Goal: Task Accomplishment & Management: Manage account settings

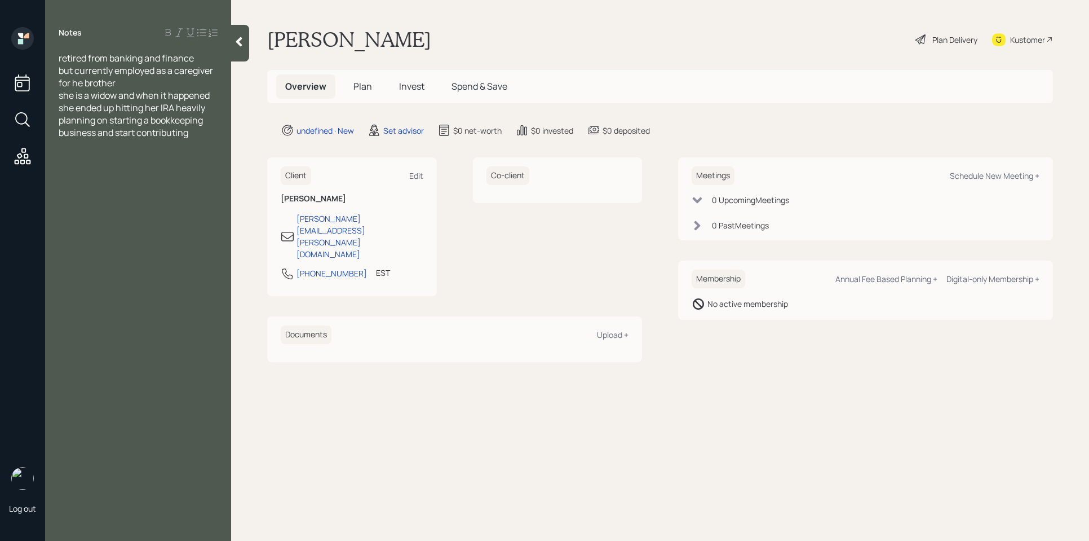
click at [208, 149] on div at bounding box center [138, 145] width 159 height 12
click at [200, 138] on div "planning on starting a bookkeeping business and start contributing" at bounding box center [138, 126] width 159 height 25
click at [121, 198] on span "IRA fidelity - 300k for business" at bounding box center [121, 194] width 124 height 12
click at [196, 201] on div at bounding box center [138, 207] width 159 height 12
click at [193, 196] on div "IRA fidelity - 330k for business" at bounding box center [138, 194] width 159 height 12
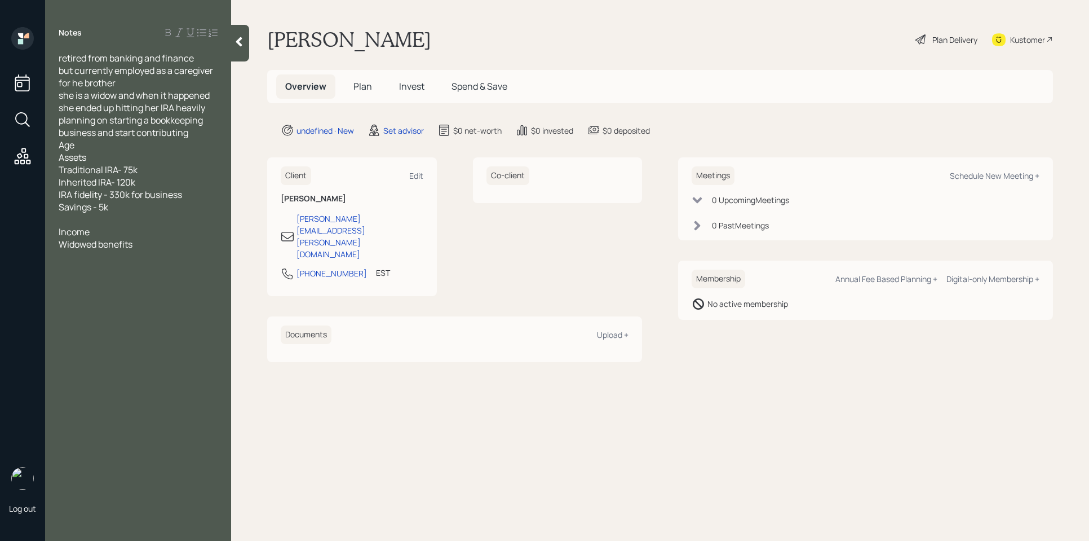
click at [101, 142] on div "Age" at bounding box center [138, 145] width 159 height 12
click at [153, 245] on div "Widowed benefits" at bounding box center [138, 244] width 159 height 12
click at [151, 248] on span "Widowed benefits - 2k a month" at bounding box center [122, 244] width 127 height 12
click at [209, 246] on div "Widowed benefits - 1800 a month" at bounding box center [138, 244] width 159 height 12
click at [74, 318] on div "Notes retired from banking and finance but currently employed as a caregiver fo…" at bounding box center [138, 277] width 186 height 500
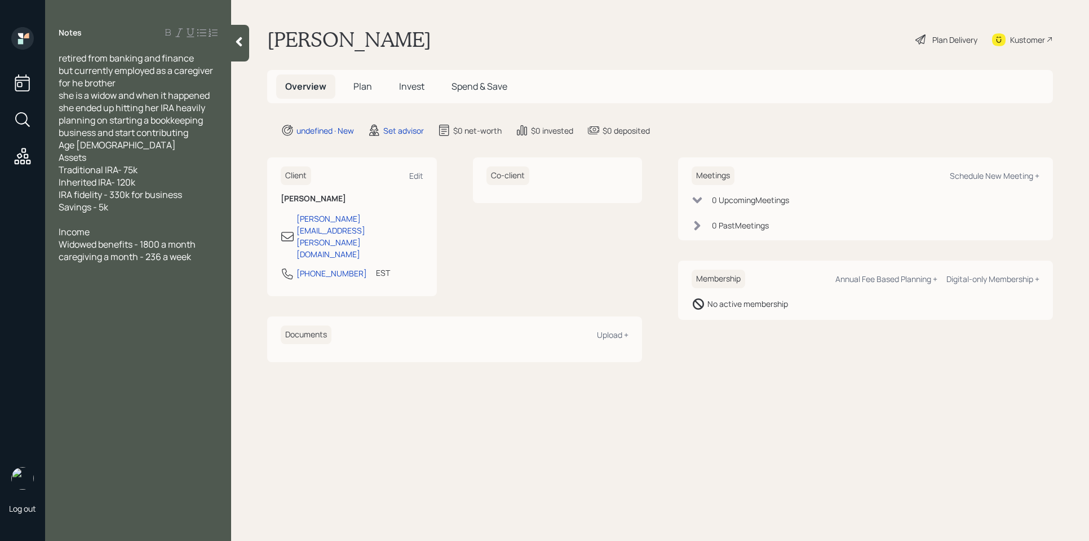
click at [191, 259] on span "caregiving a month - 236 a week" at bounding box center [125, 256] width 133 height 12
click at [155, 271] on div "Rental Income -" at bounding box center [138, 269] width 159 height 12
click at [94, 220] on div at bounding box center [138, 219] width 159 height 12
click at [137, 273] on div "Rental Income -" at bounding box center [138, 269] width 159 height 12
click at [200, 258] on div "caregiving a month - 236 a week" at bounding box center [138, 256] width 159 height 12
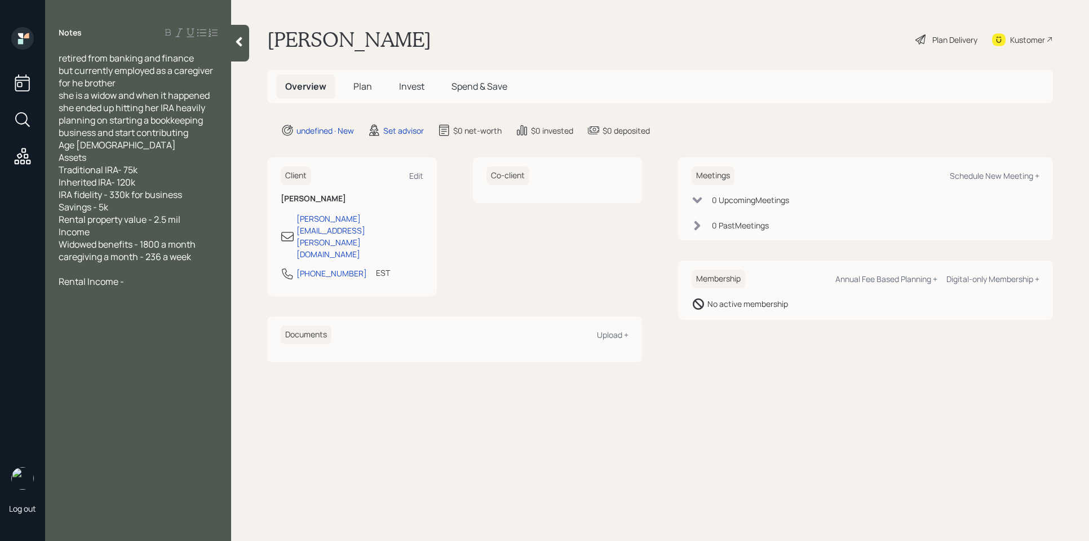
click at [126, 270] on div at bounding box center [138, 269] width 159 height 12
click at [133, 274] on div at bounding box center [138, 269] width 159 height 12
click at [126, 271] on div at bounding box center [138, 269] width 159 height 12
click at [214, 264] on div at bounding box center [138, 269] width 159 height 12
click at [143, 271] on div at bounding box center [138, 269] width 159 height 12
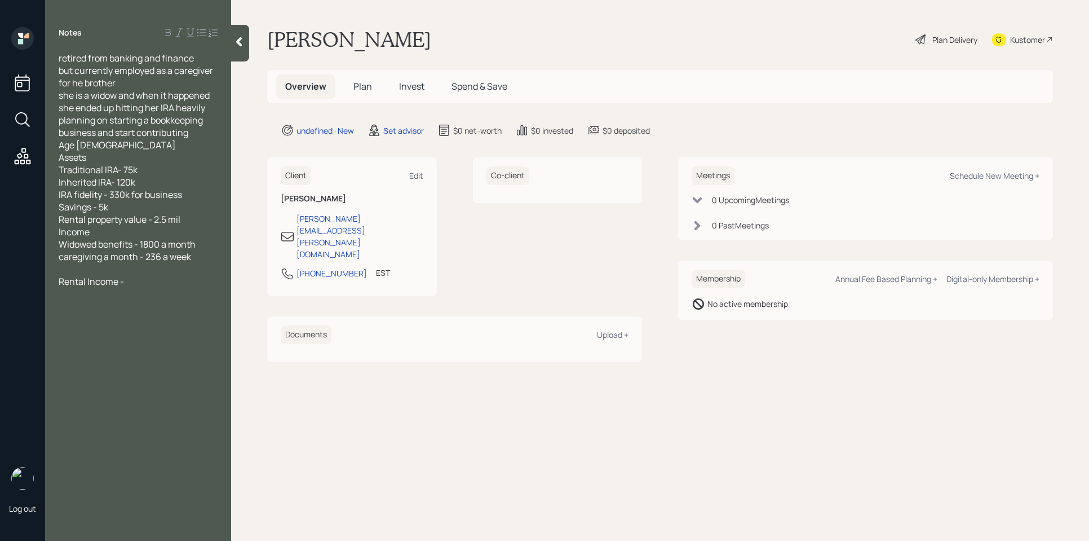
click at [108, 268] on div at bounding box center [138, 269] width 159 height 12
click at [177, 277] on div "Rental Income -" at bounding box center [138, 281] width 159 height 12
click at [106, 269] on div at bounding box center [138, 269] width 159 height 12
click at [142, 281] on div "Rental Income -" at bounding box center [138, 281] width 159 height 12
click at [197, 226] on div "Income" at bounding box center [138, 232] width 159 height 12
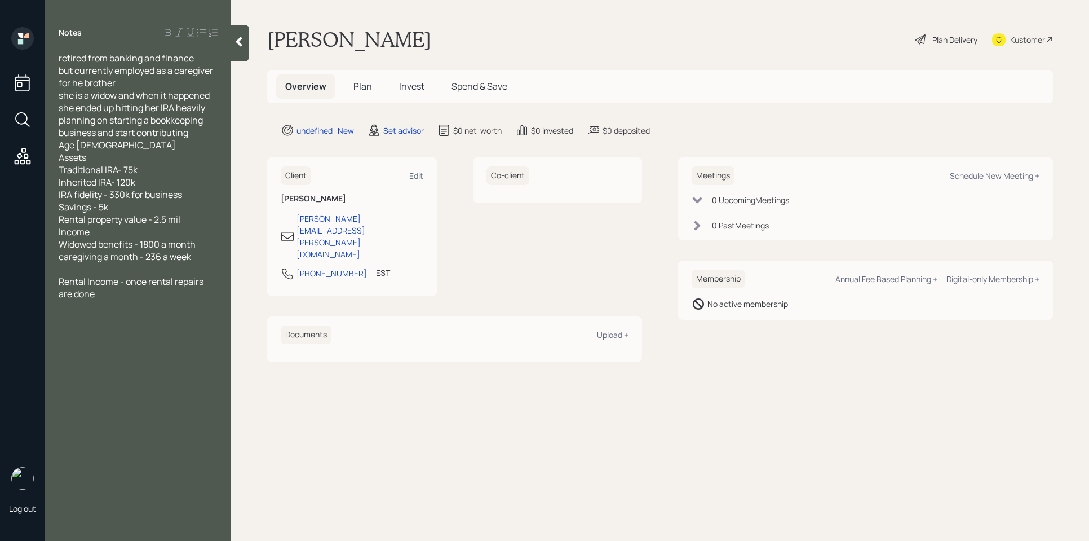
click at [195, 222] on div "Rental property value - 2.5 mil" at bounding box center [138, 219] width 159 height 12
click at [72, 282] on div at bounding box center [138, 281] width 159 height 12
click at [88, 232] on div at bounding box center [138, 232] width 159 height 12
click at [117, 341] on div at bounding box center [138, 343] width 159 height 12
click at [80, 308] on div at bounding box center [138, 306] width 159 height 12
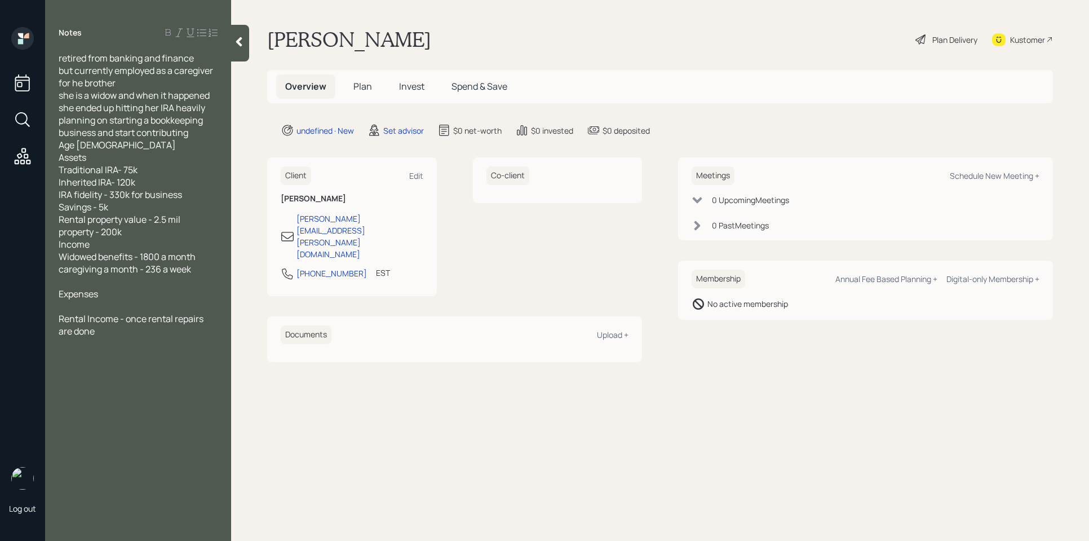
click at [119, 231] on span "property - 200k" at bounding box center [90, 232] width 63 height 12
click at [151, 229] on div "property - 700k" at bounding box center [138, 232] width 159 height 12
click at [96, 233] on span "property - 700k" at bounding box center [90, 232] width 63 height 12
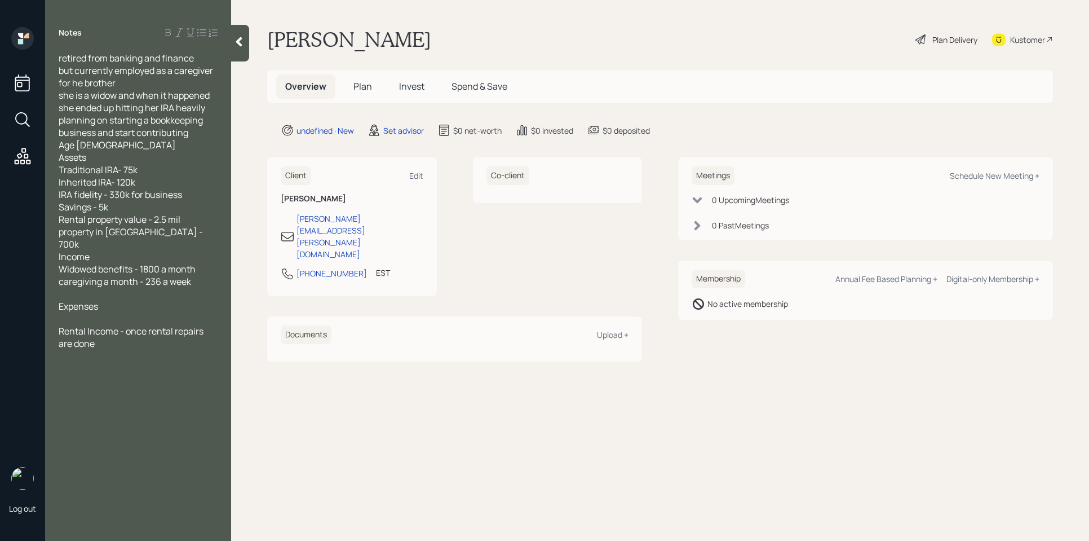
click at [95, 312] on div at bounding box center [138, 318] width 159 height 12
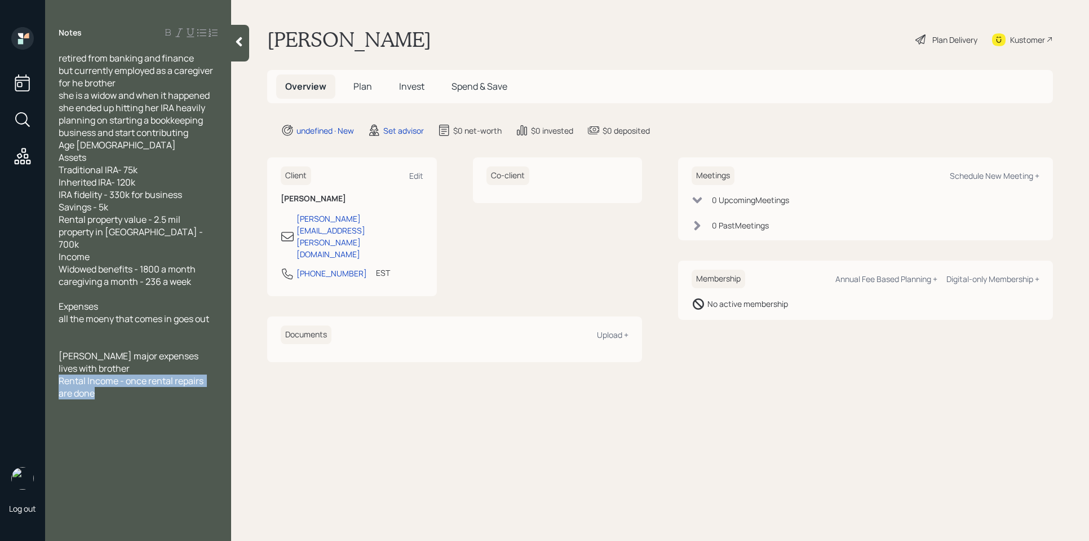
drag, startPoint x: 103, startPoint y: 376, endPoint x: 58, endPoint y: 360, distance: 47.8
click at [58, 360] on div "retired from banking and finance but currently employed as a caregiver for he b…" at bounding box center [138, 244] width 186 height 385
drag, startPoint x: 73, startPoint y: 358, endPoint x: 72, endPoint y: 283, distance: 75.0
click at [72, 283] on div "retired from banking and finance but currently employed as a caregiver for he b…" at bounding box center [138, 244] width 159 height 385
drag, startPoint x: 105, startPoint y: 369, endPoint x: 51, endPoint y: 356, distance: 56.3
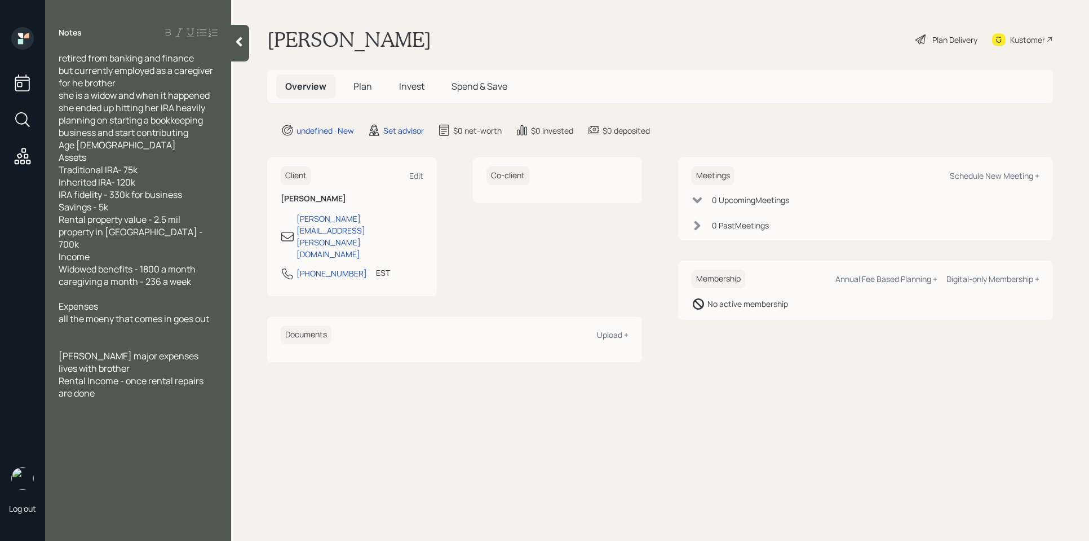
click at [51, 356] on div "retired from banking and finance but currently employed as a caregiver for he b…" at bounding box center [138, 244] width 186 height 385
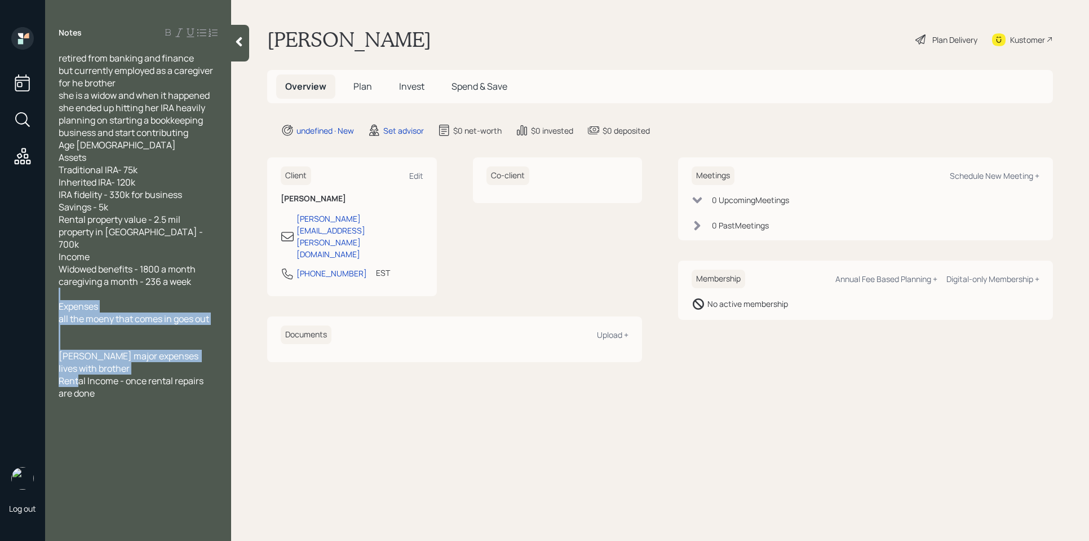
drag, startPoint x: 78, startPoint y: 357, endPoint x: 80, endPoint y: 283, distance: 73.9
click at [78, 283] on div "retired from banking and finance but currently employed as a caregiver for he b…" at bounding box center [138, 244] width 159 height 385
click at [85, 288] on div at bounding box center [138, 294] width 159 height 12
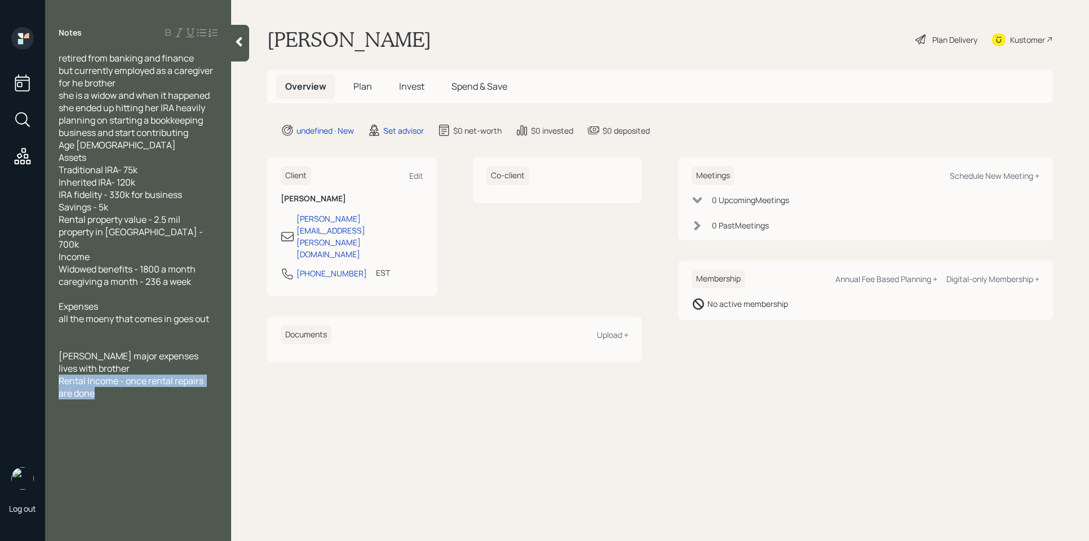
drag, startPoint x: 98, startPoint y: 374, endPoint x: 61, endPoint y: 360, distance: 39.3
click at [59, 358] on div "retired from banking and finance but currently employed as a caregiver for he b…" at bounding box center [138, 244] width 159 height 385
copy span "Rental Income - once rental repairs are done"
click at [64, 288] on div at bounding box center [138, 294] width 159 height 12
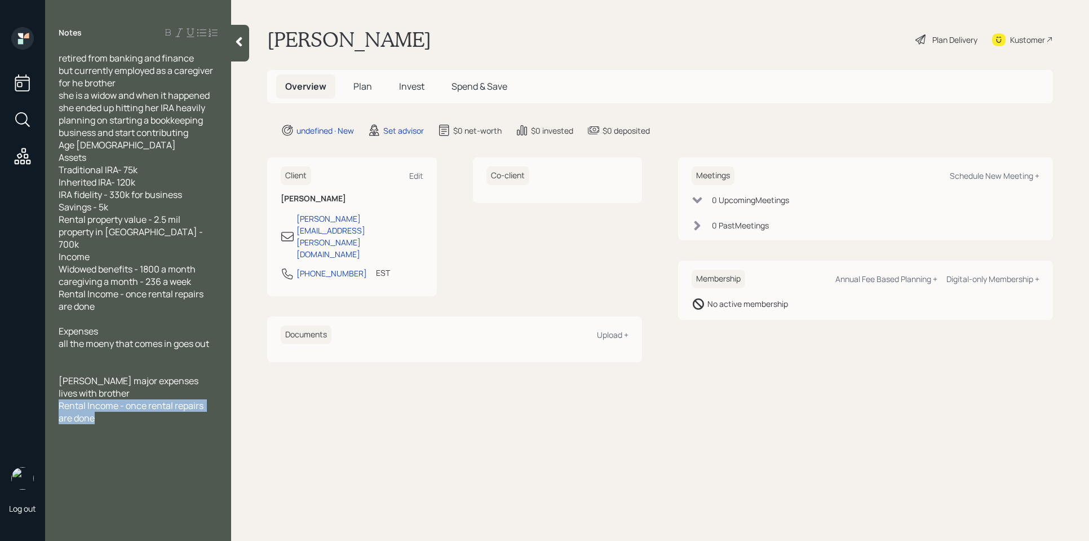
drag, startPoint x: 108, startPoint y: 399, endPoint x: 55, endPoint y: 385, distance: 54.3
click at [55, 385] on div "retired from banking and finance but currently employed as a caregiver for he b…" at bounding box center [138, 256] width 186 height 409
click at [103, 399] on div at bounding box center [138, 405] width 159 height 12
click at [99, 387] on div at bounding box center [138, 393] width 159 height 12
click at [111, 412] on div at bounding box center [138, 418] width 159 height 12
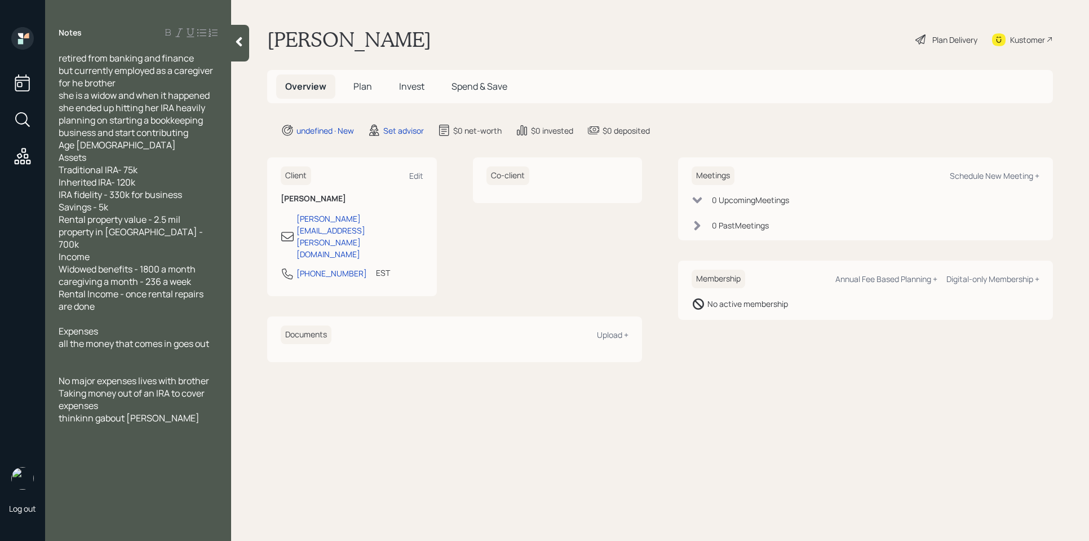
click at [94, 412] on span "thinkinn gabout [PERSON_NAME]" at bounding box center [129, 418] width 141 height 12
click at [167, 412] on div "thinking about [PERSON_NAME]" at bounding box center [138, 418] width 159 height 12
click at [240, 39] on icon at bounding box center [239, 42] width 6 height 10
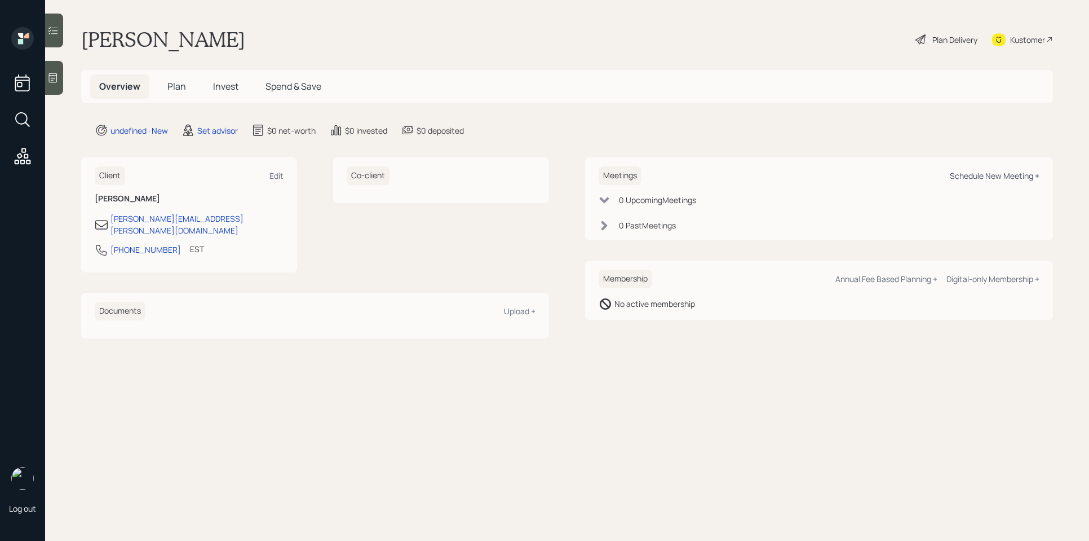
click at [997, 176] on div "Schedule New Meeting +" at bounding box center [995, 175] width 90 height 11
select select "round-[PERSON_NAME]"
